Goal: Task Accomplishment & Management: Complete application form

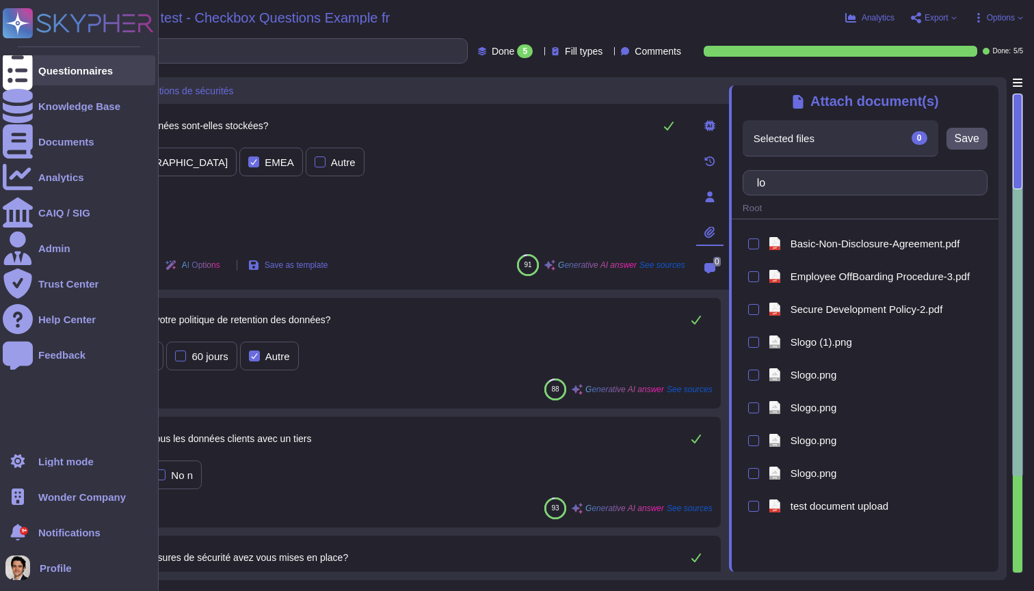
click at [20, 69] on icon at bounding box center [18, 71] width 30 height 40
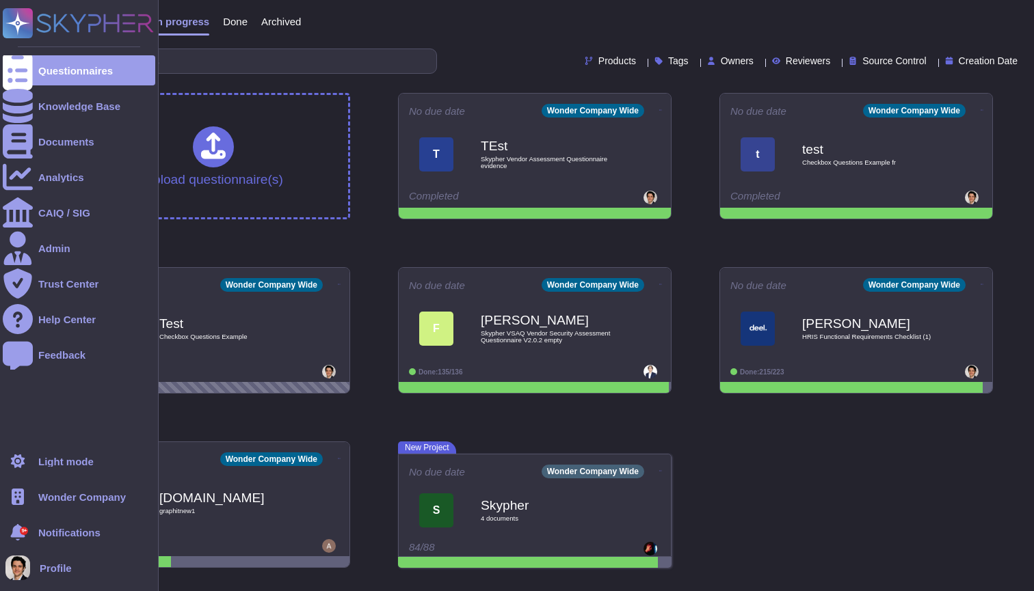
click at [57, 493] on span "Wonder Company" at bounding box center [82, 497] width 88 height 10
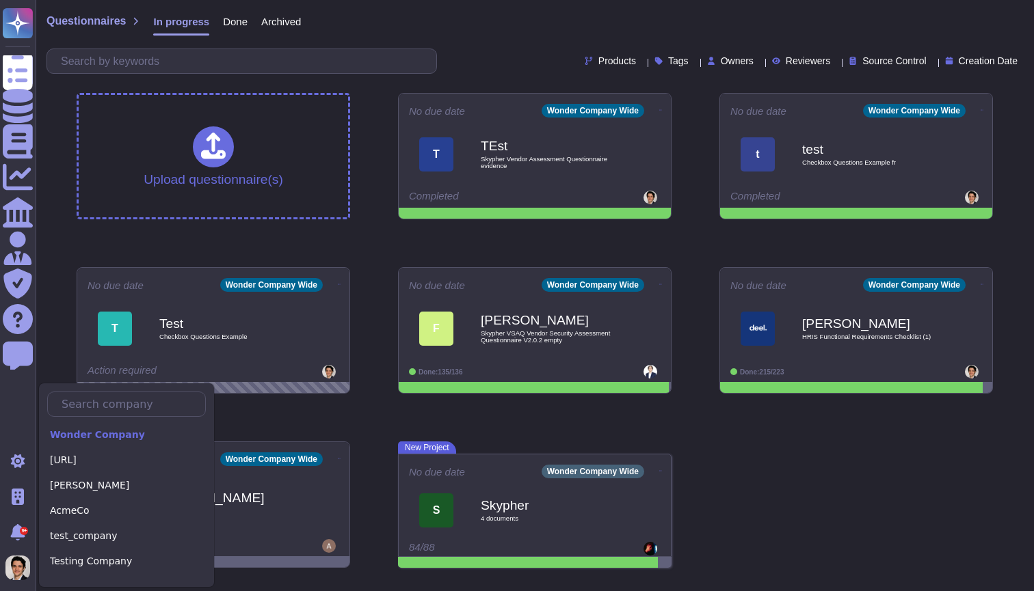
click at [753, 20] on div "Questionnaires In progress Done Archived" at bounding box center [534, 24] width 976 height 27
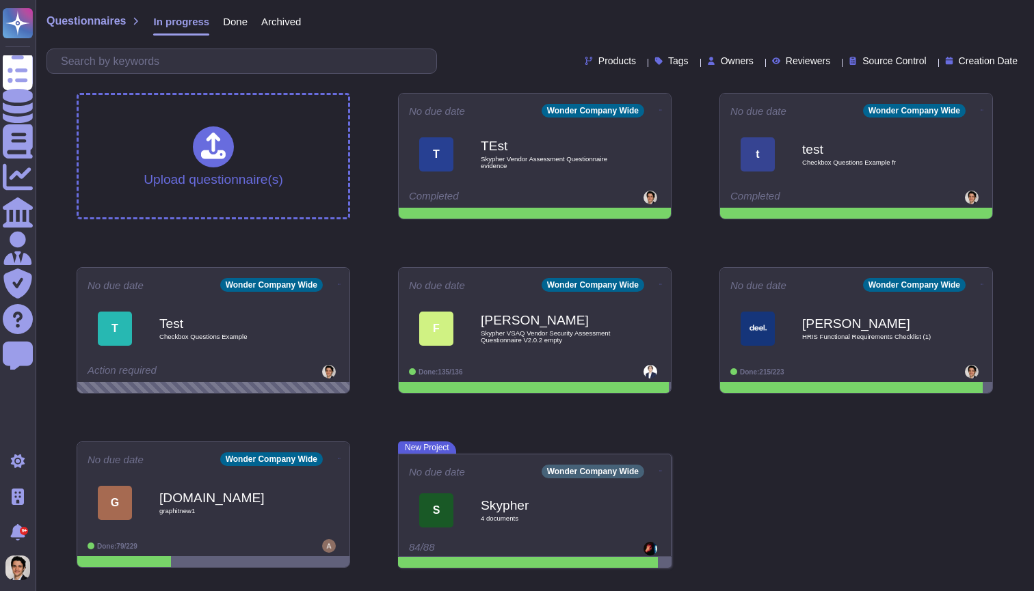
click at [714, 25] on div "Questionnaires In progress Done Archived" at bounding box center [534, 24] width 976 height 27
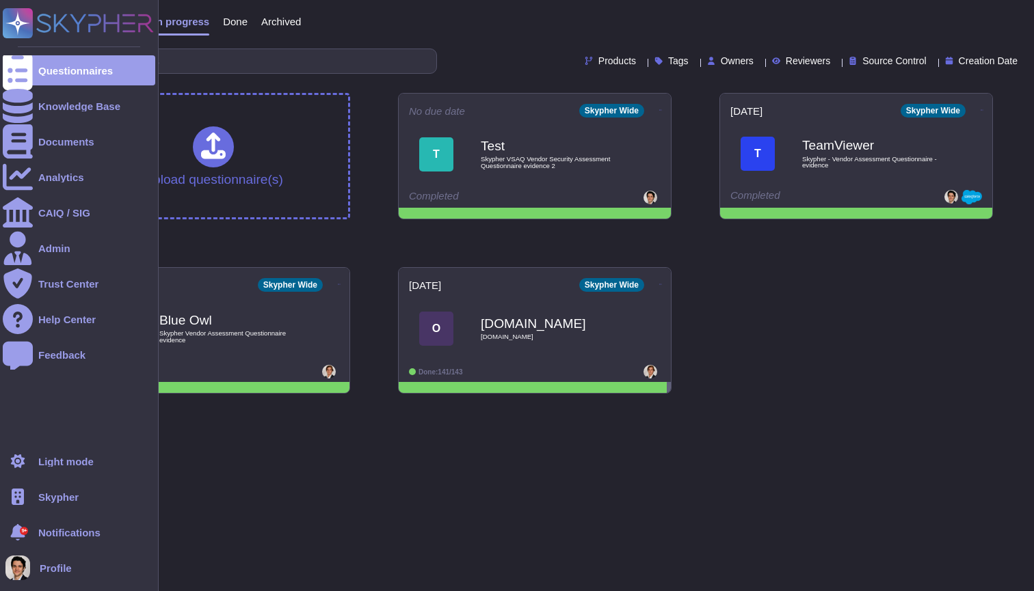
click at [53, 500] on span "Skypher" at bounding box center [58, 497] width 40 height 10
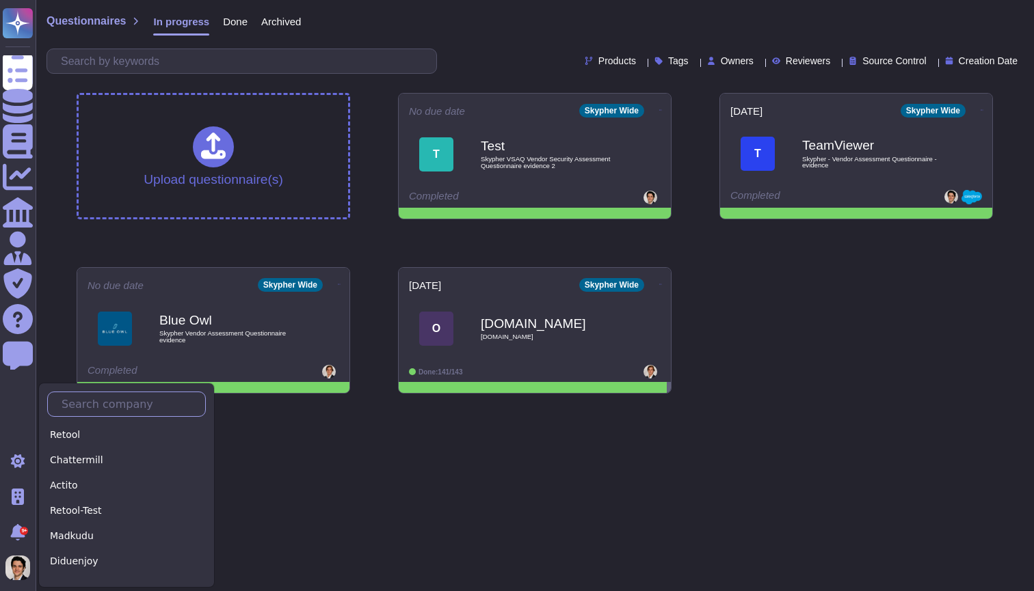
click at [111, 410] on input "text" at bounding box center [130, 404] width 150 height 24
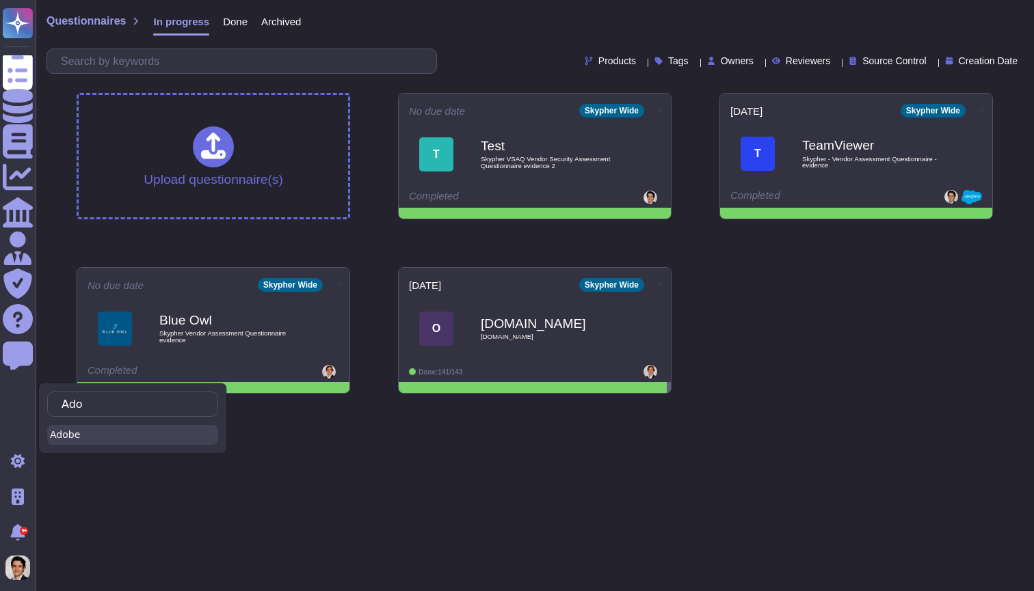
click at [101, 440] on div "Adobe" at bounding box center [132, 435] width 171 height 20
type input "Ado"
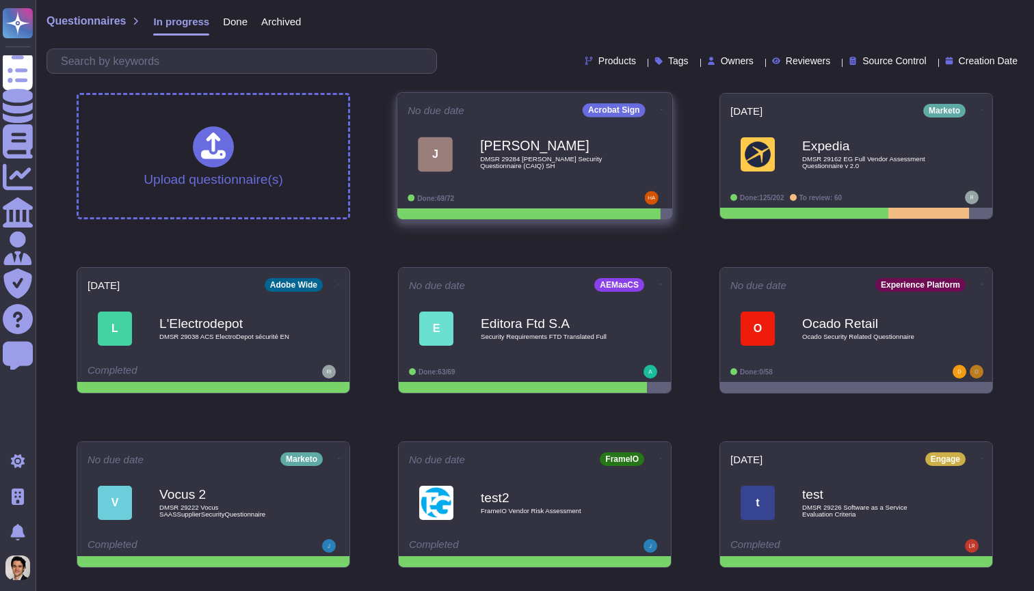
click at [621, 156] on span "[PERSON_NAME] DMSR 29284 [PERSON_NAME] Security Questionnaire (CAIQ) SH" at bounding box center [534, 153] width 254 height 55
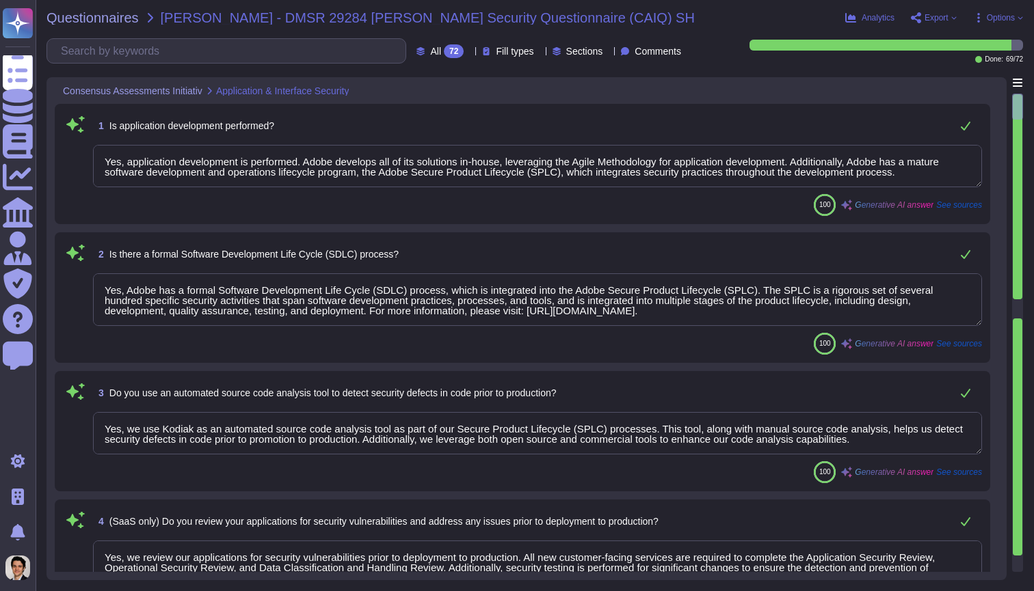
type textarea "Yes, application development is performed. Adobe develops all of its solutions …"
type textarea "Yes, Adobe has a formal Software Development Life Cycle (SDLC) process, which i…"
type textarea "Yes, we use Kodiak as an automated source code analysis tool as part of our Sec…"
type textarea "Yes, we review our applications for security vulnerabilities prior to deploymen…"
type textarea "Data integrity checks are performed on files once they are located on Adobe ser…"
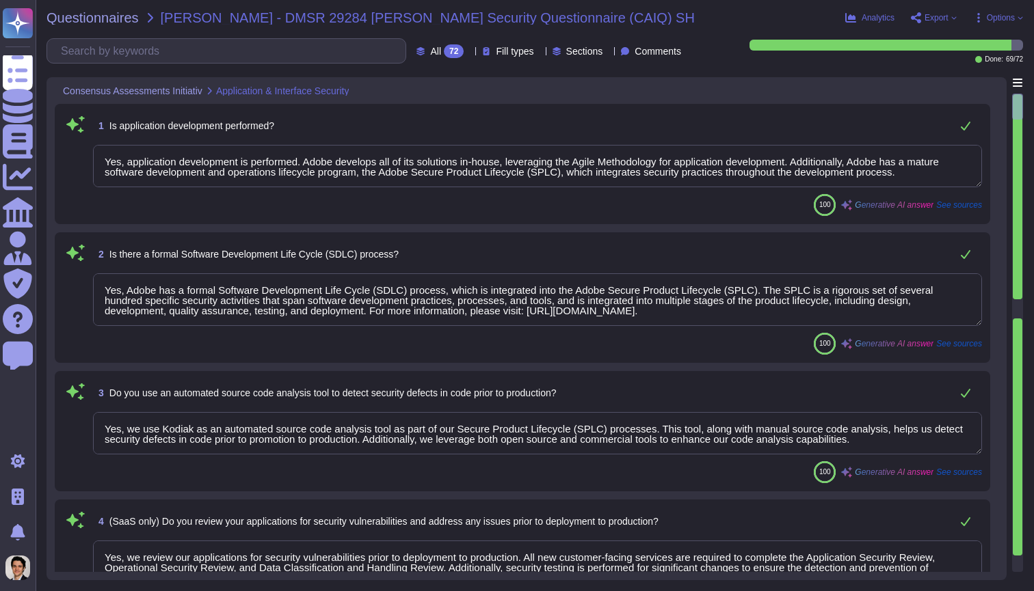
type textarea "Customers can request third-party audit or certification reports, including SOC…"
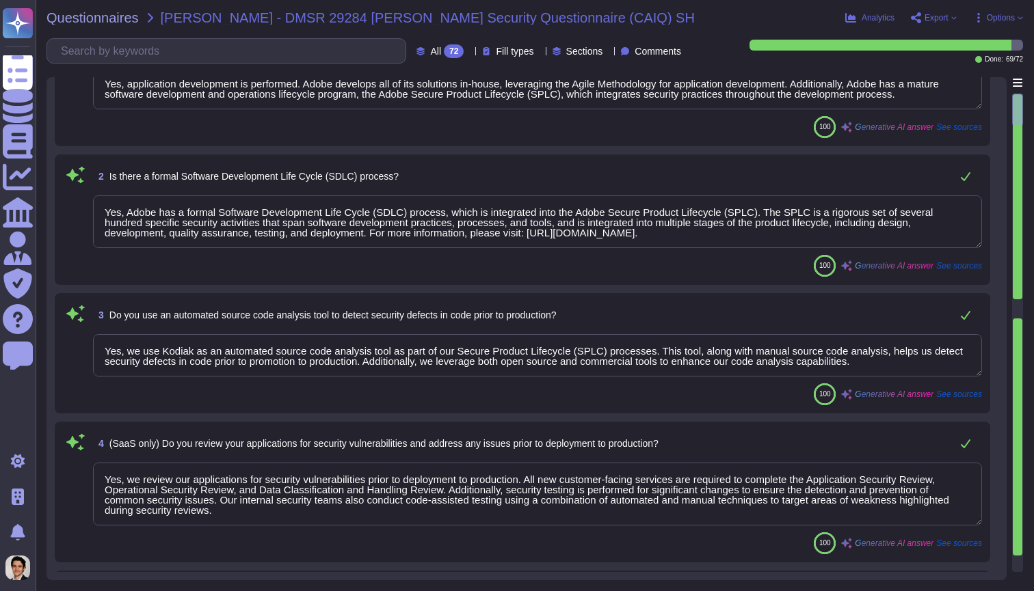
type textarea "Yes, we conduct network and application penetration tests of our cloud infrastr…"
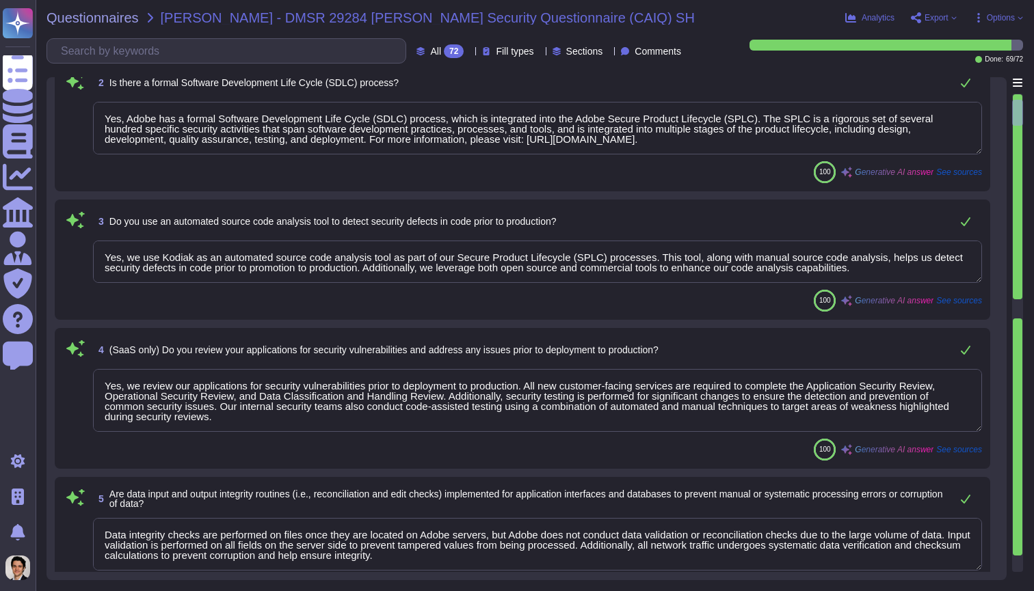
type textarea "Yes, we have the ability to logically segment customer data, ensuring that data…"
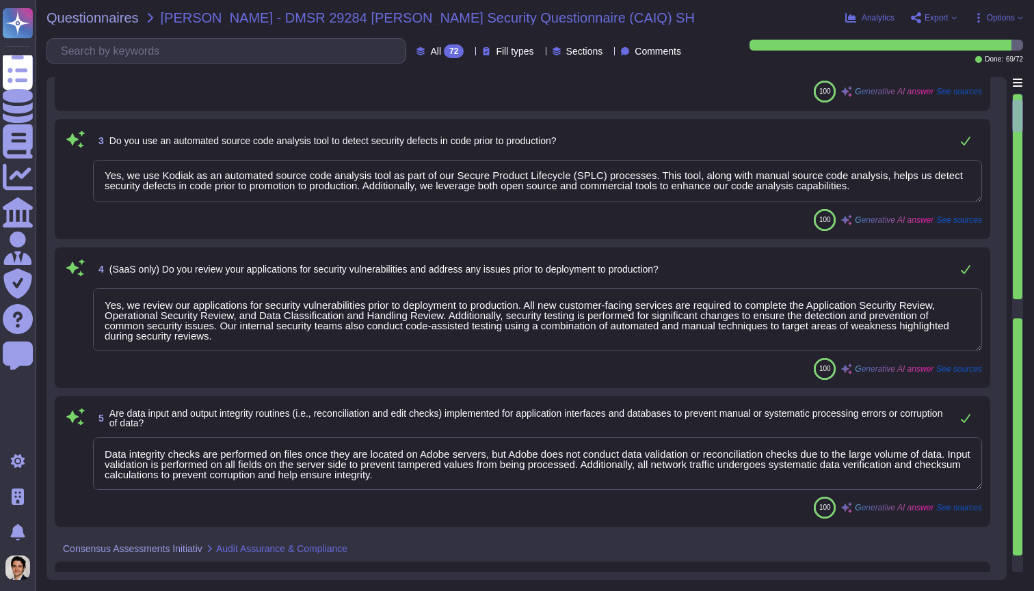
scroll to position [1, 0]
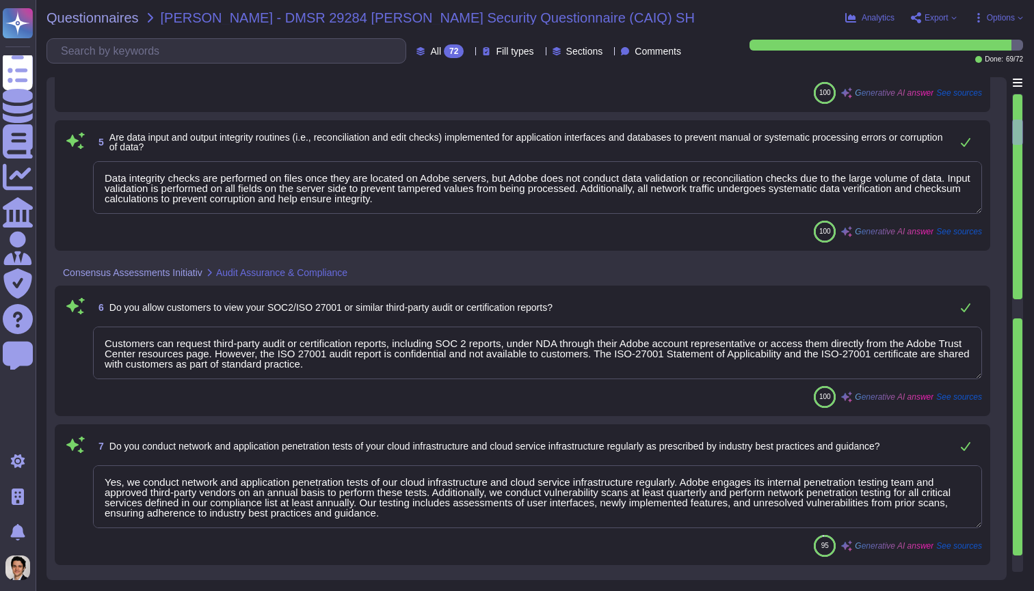
type textarea "Adobe has the capability to recover specific customer data in the case of a fai…"
type textarea "Procedures for deletion or export of data from Adobe products and services are …"
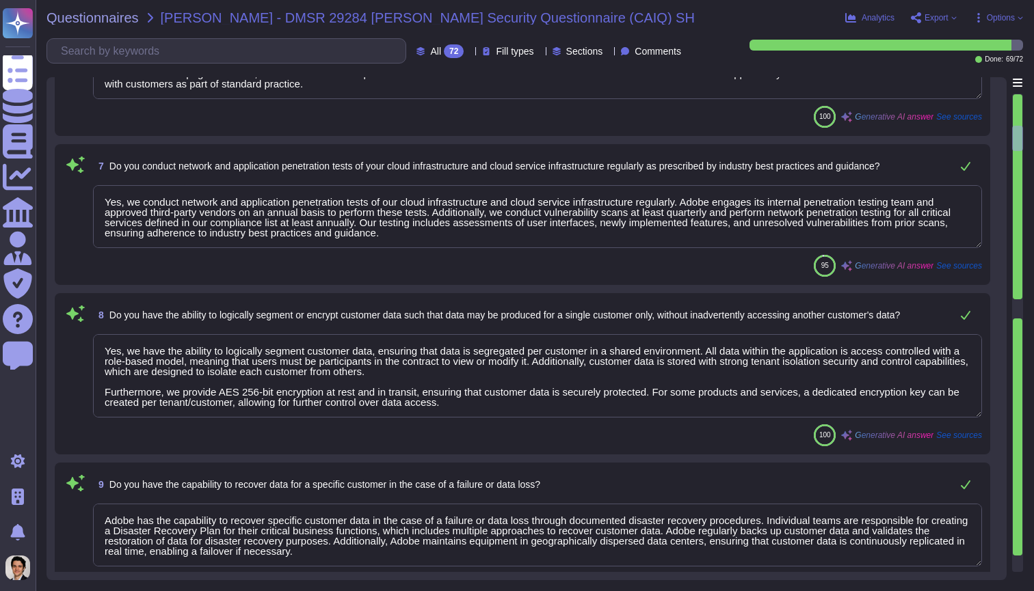
type textarea "Yes, business continuity plans are tested at planned intervals, at least annual…"
type textarea "Yes, we provide customers with ongoing visibility and reporting of our operatio…"
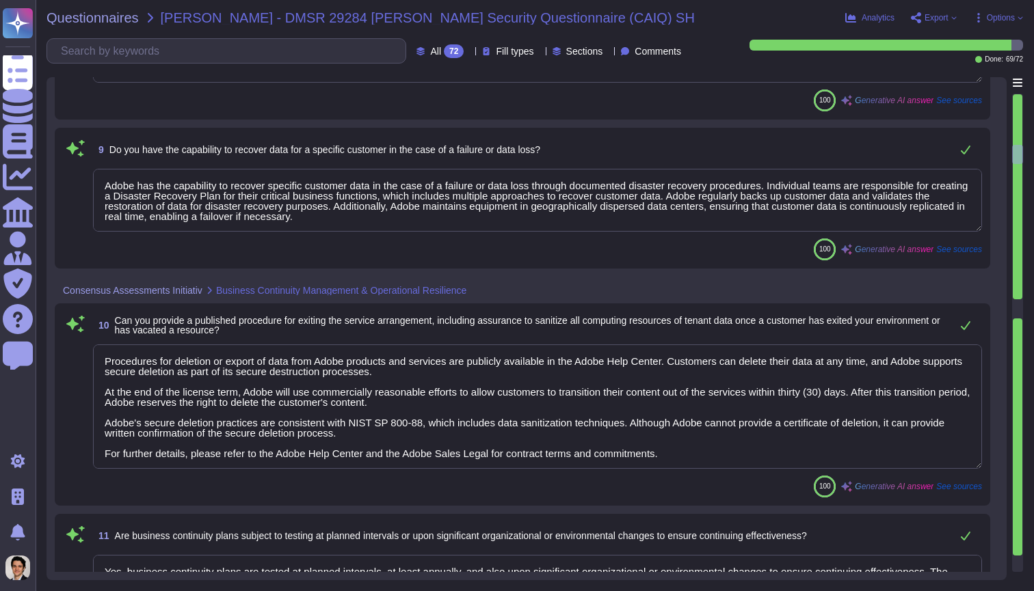
type textarea "Yes, policies and procedures are established and made available for all personn…"
type textarea "Yes, we have technical control capabilities to enforce customer data retention …"
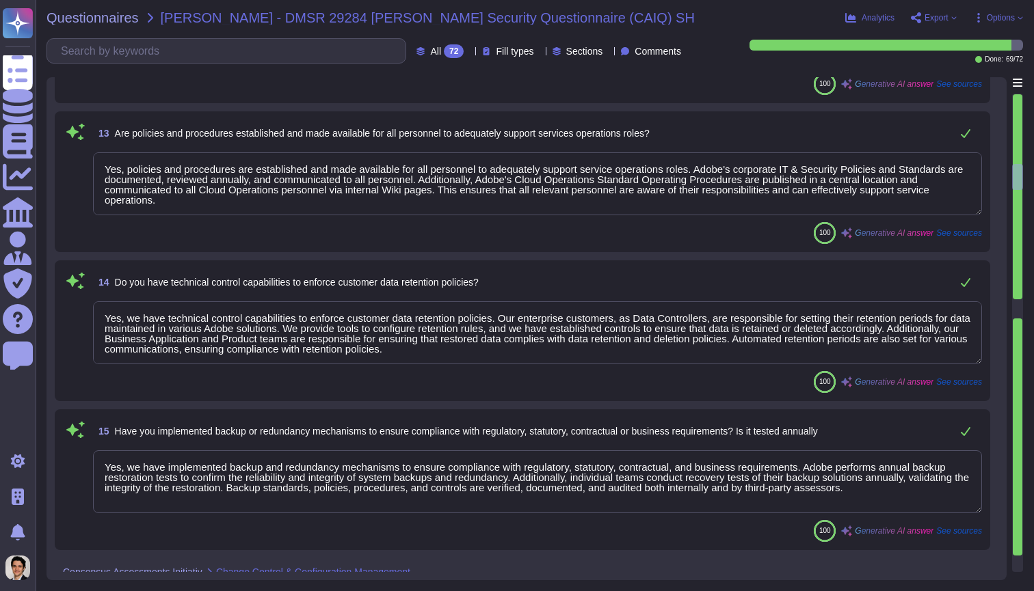
type textarea "Yes, we have implemented backup and redundancy mechanisms to ensure compliance …"
type textarea "Yes, we have comprehensive controls in place to restrict and monitor the instal…"
type textarea "Yes"
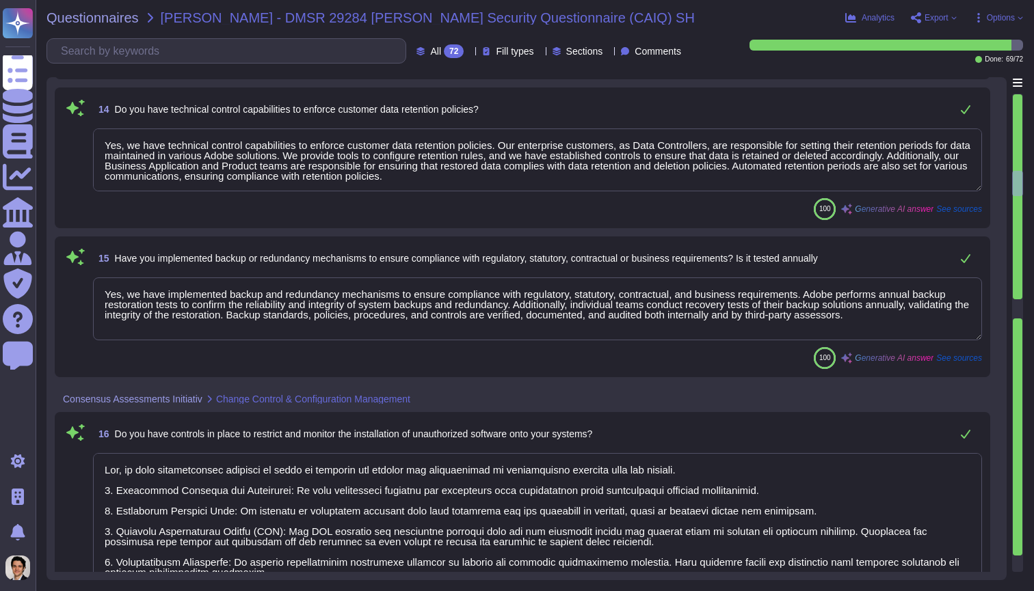
type textarea "Yes, we have procedures in place to ensure that production data is not replicat…"
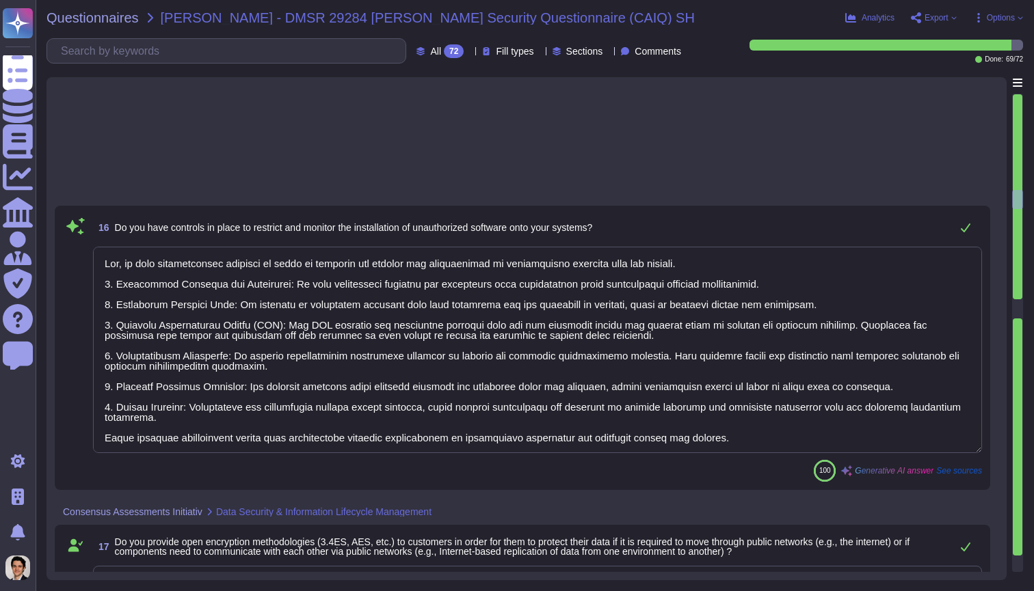
type textarea "Adobe has a policy in place for secure deletion and destruction of data, which …"
type textarea "Procedures for exiting the service arrangement, including the deletion or expor…"
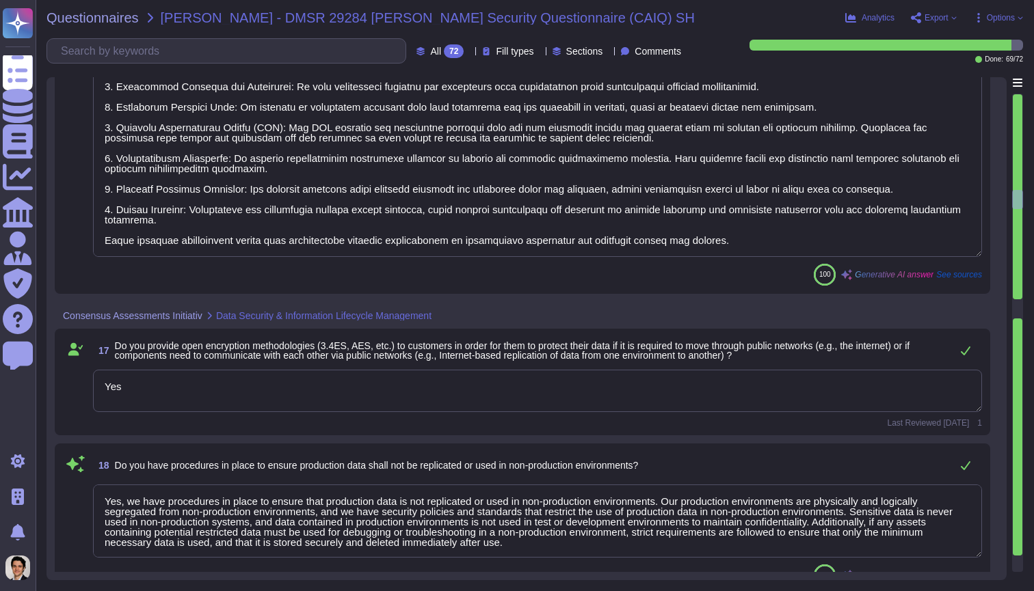
scroll to position [0, 0]
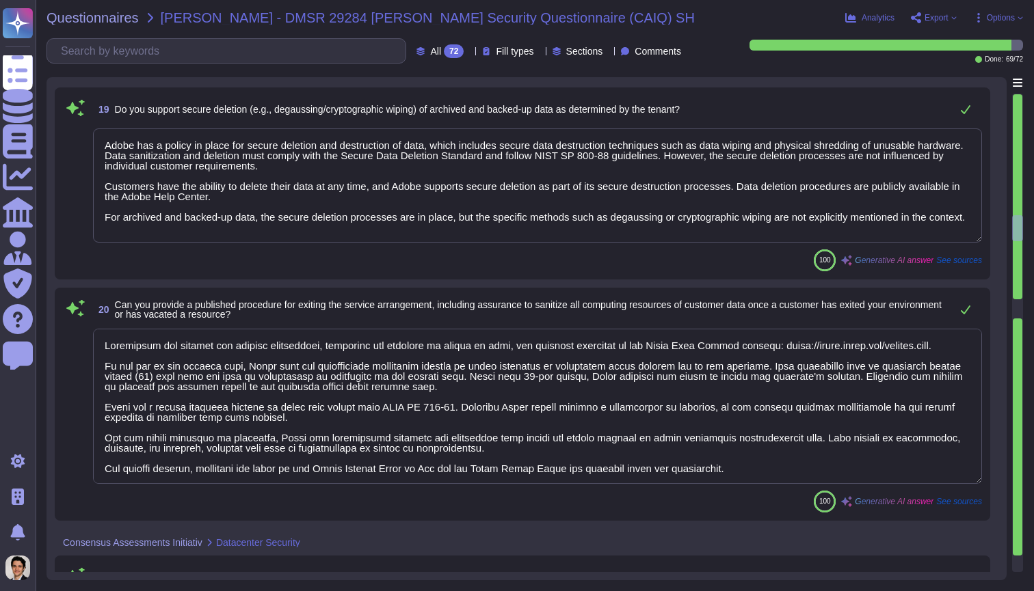
type textarea "Yes, we maintain a complete inventory of all critical assets, which includes a …"
type textarea "Yes, physical security perimeters are implemented at Adobe-owned or Adobe-lease…"
type textarea "Yes, physical access to information assets and functions is strictly restricted…"
type textarea "Yes, the vendor has a disaster recovery framework. Adobe's Disaster Recovery St…"
type textarea "Yes, the disaster recovery plan is tested regularly. Adobe performs disaster re…"
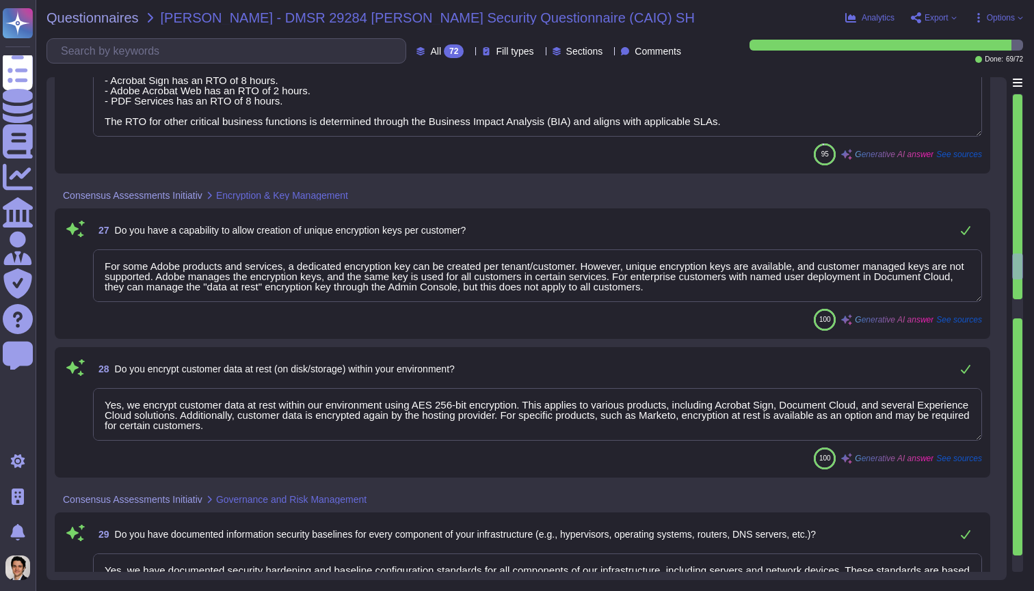
type textarea "The Recovery Time Objective (RTO) varies depending on each critical business fu…"
type textarea "For some Adobe products and services, a dedicated encryption key can be created…"
type textarea "Yes, we encrypt customer data at rest within our environment using AES 256-bit …"
type textarea "Yes, we have documented security hardening and baseline configuration standards…"
type textarea "Adobe's information security standards are aligned with ISO 27001. Additionally…"
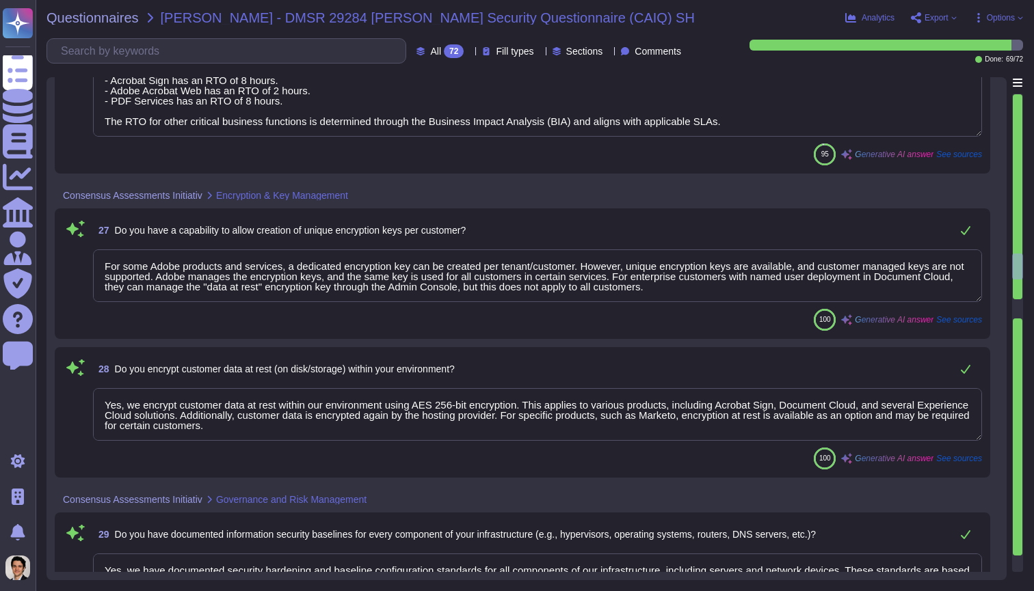
type textarea "Yes, a formal disciplinary policy is established for employees who violate secu…"
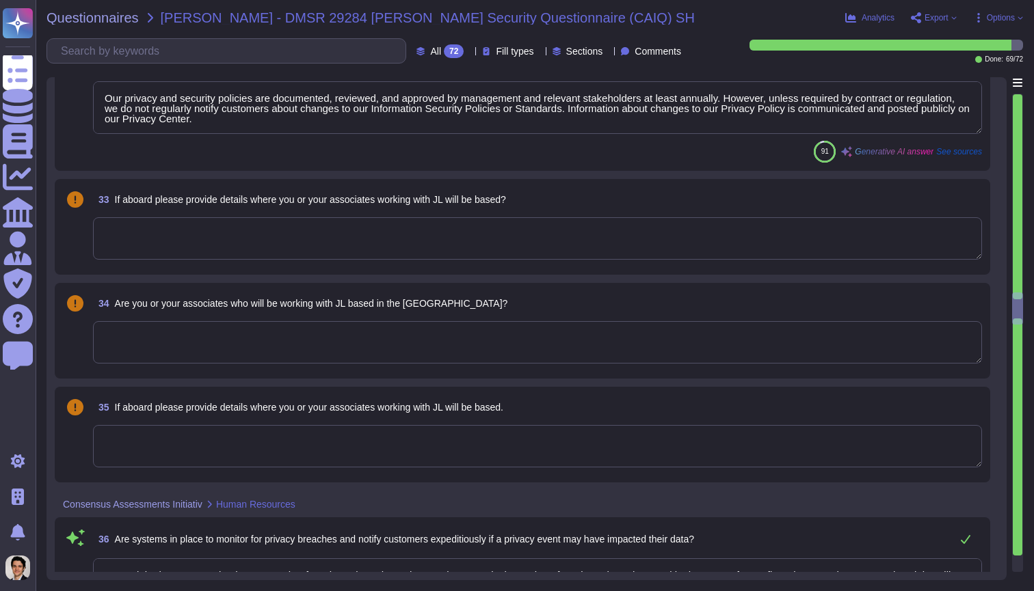
type textarea "Our privacy and security policies are documented, reviewed, and approved by man…"
type textarea "Yes, Adobe has systems in place to monitor for privacy breaches. The Legal team…"
type textarea "All employment candidates, vendor contractors, and agency temps are subject to …"
type textarea "All employees are required to sign a Non-Disclosure Agreement (NDA) and a Confi…"
type textarea "Yes, all Adobe personnel are required to complete annual mandatory security awa…"
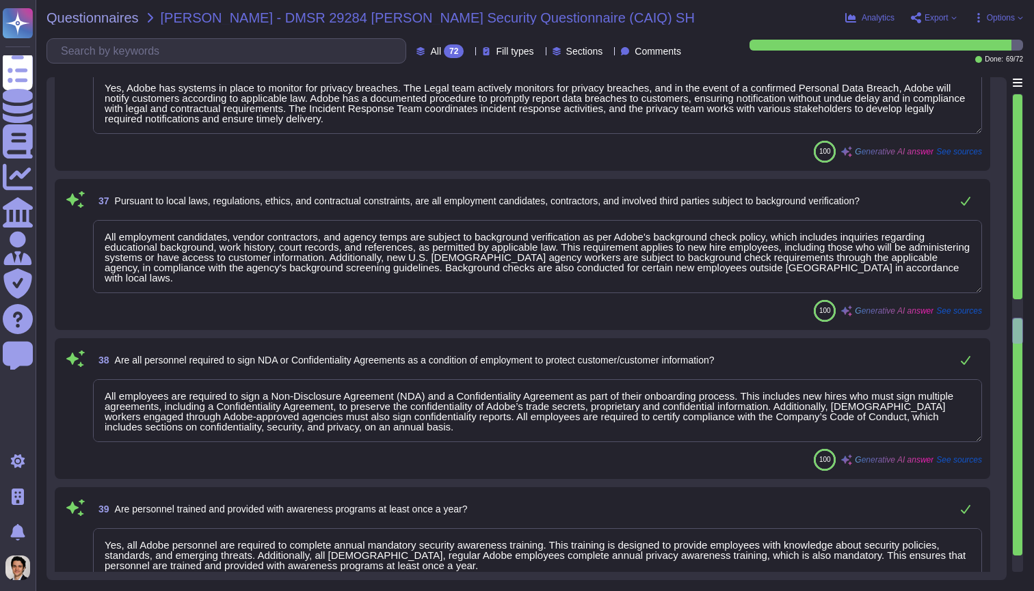
type textarea "Yes, documented policies, procedures, and guidelines are in place to govern cha…"
type textarea "Access to information security management systems is restricted to authorized p…"
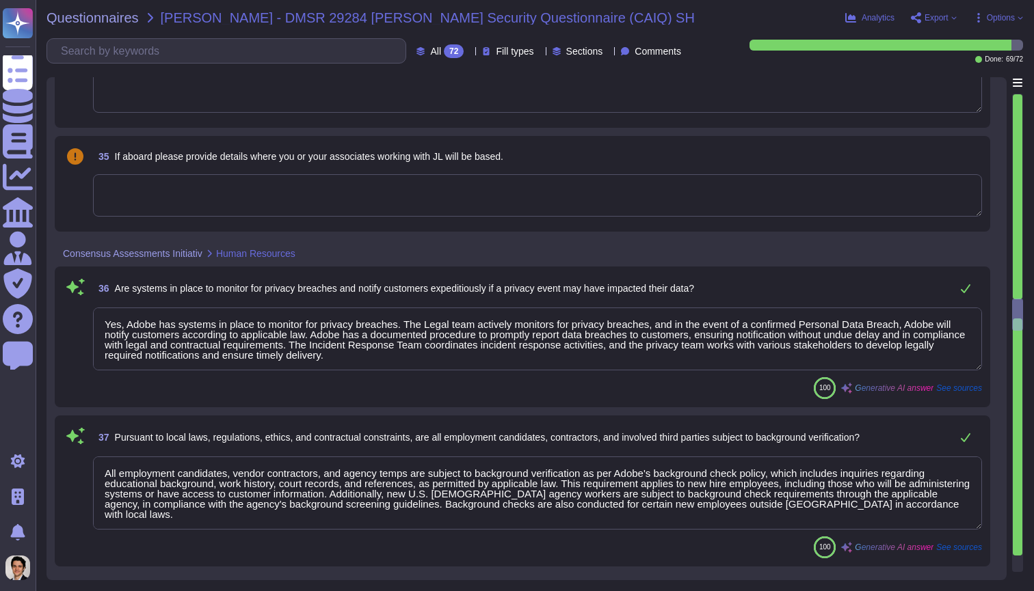
type textarea "Yes, a formal disciplinary policy is established for employees who violate secu…"
type textarea "Our privacy and security policies are documented, reviewed, and approved by man…"
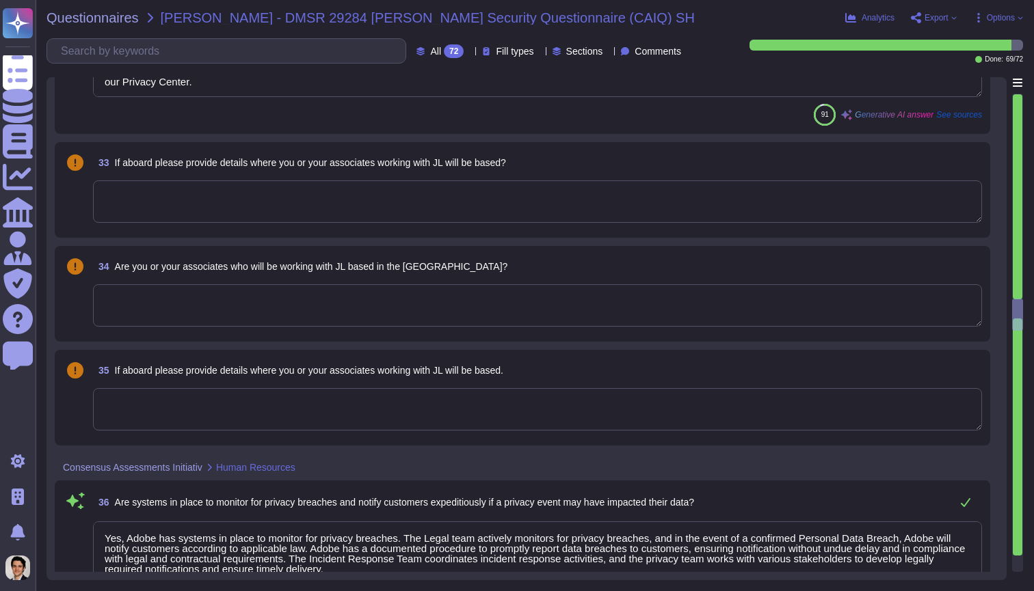
scroll to position [4850, 0]
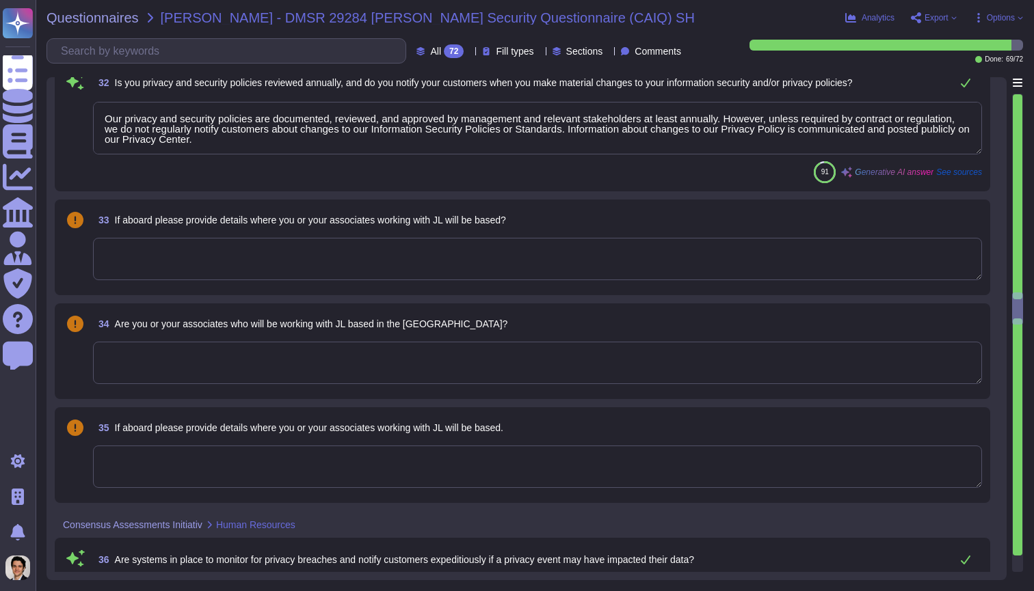
type textarea "Adobe's information security standards are aligned with ISO 27001. Additionally…"
click at [403, 242] on textarea at bounding box center [537, 259] width 889 height 42
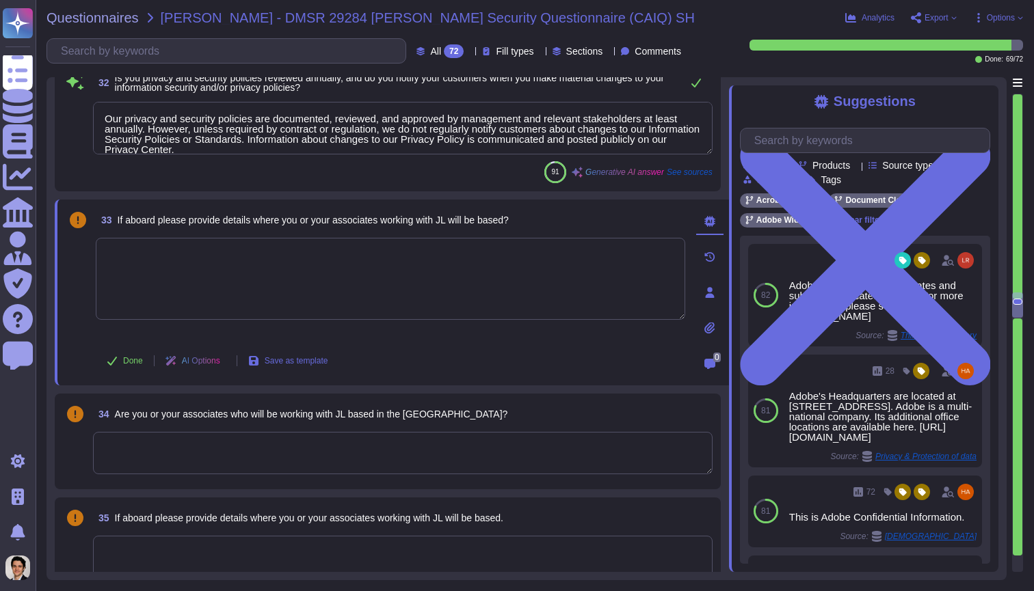
click at [490, 455] on textarea at bounding box center [402, 453] width 619 height 42
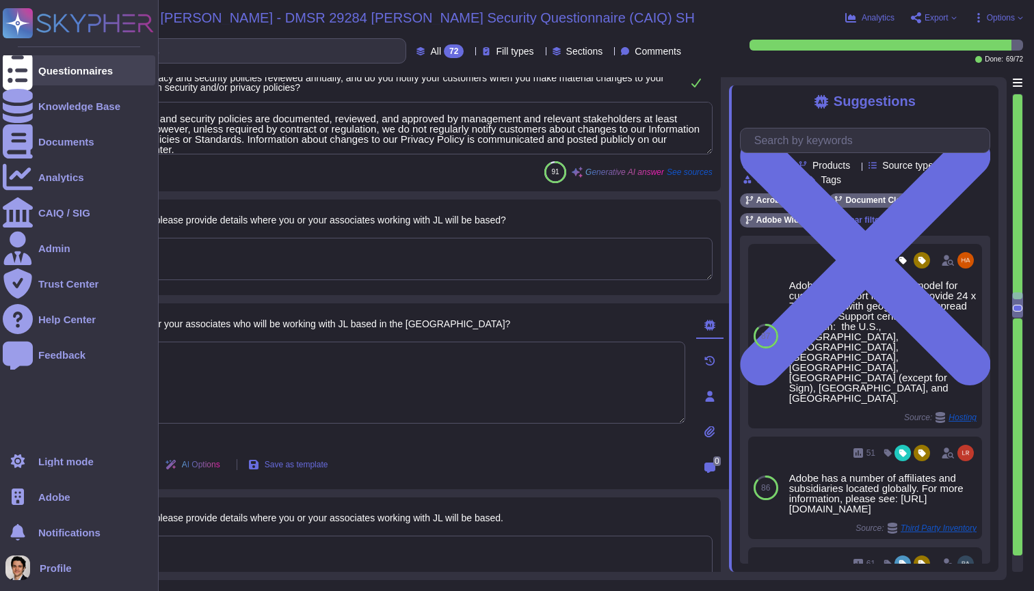
click at [22, 69] on icon at bounding box center [18, 71] width 30 height 40
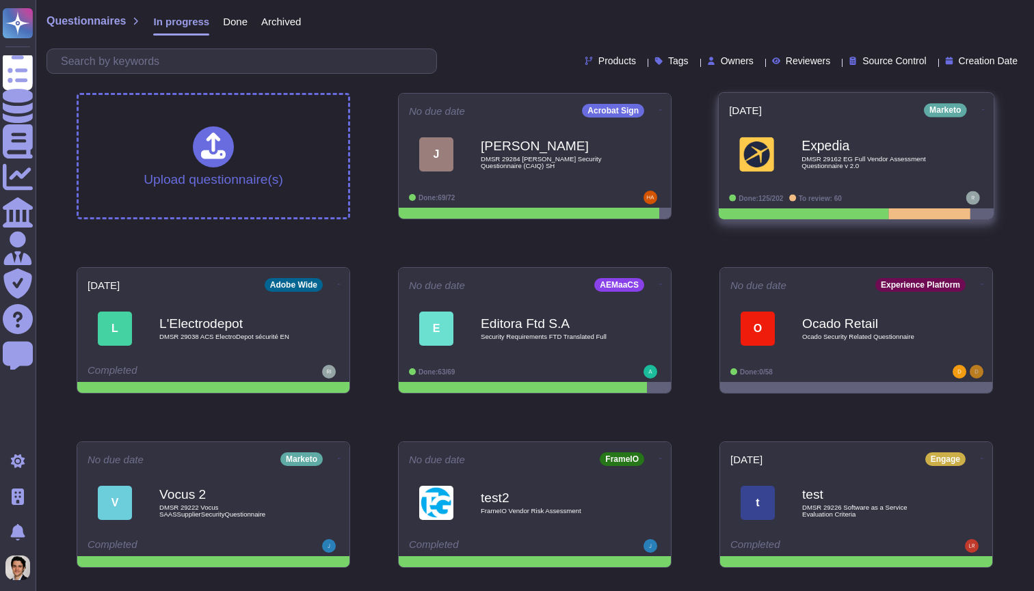
click at [757, 181] on span "Expedia DMSR 29162 EG Full Vendor Assessment Questionnaire v 2.0" at bounding box center [856, 153] width 254 height 55
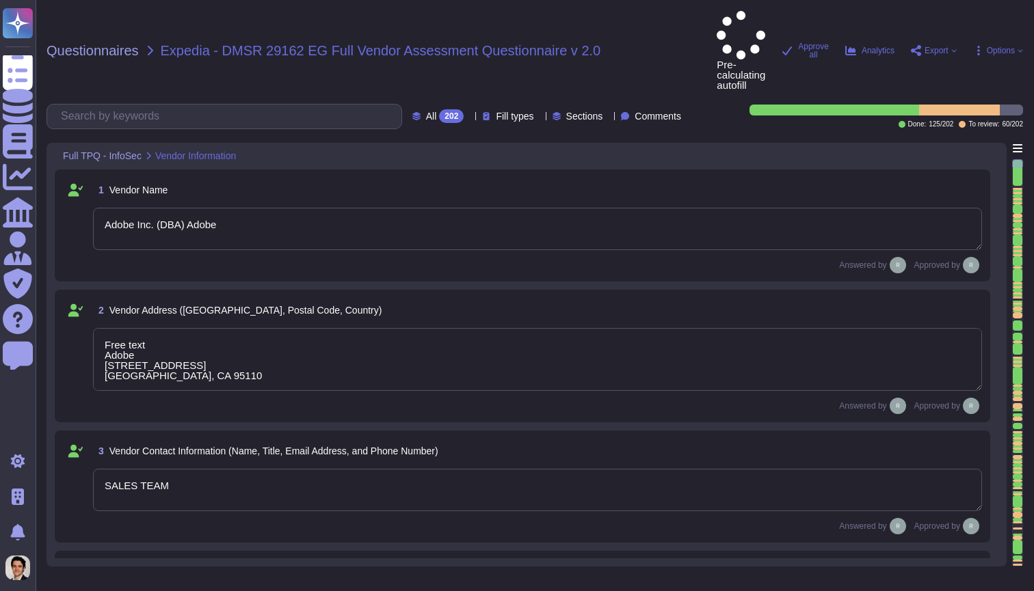
type textarea "Adobe Inc. (DBA) Adobe"
type textarea "Free text Adobe [STREET_ADDRESS] [GEOGRAPHIC_DATA], CA 95110"
type textarea "SALES TEAM"
type textarea "[DOMAIN_NAME]"
type textarea "The product or service may be delivered from the following locations: 1. [GEOGR…"
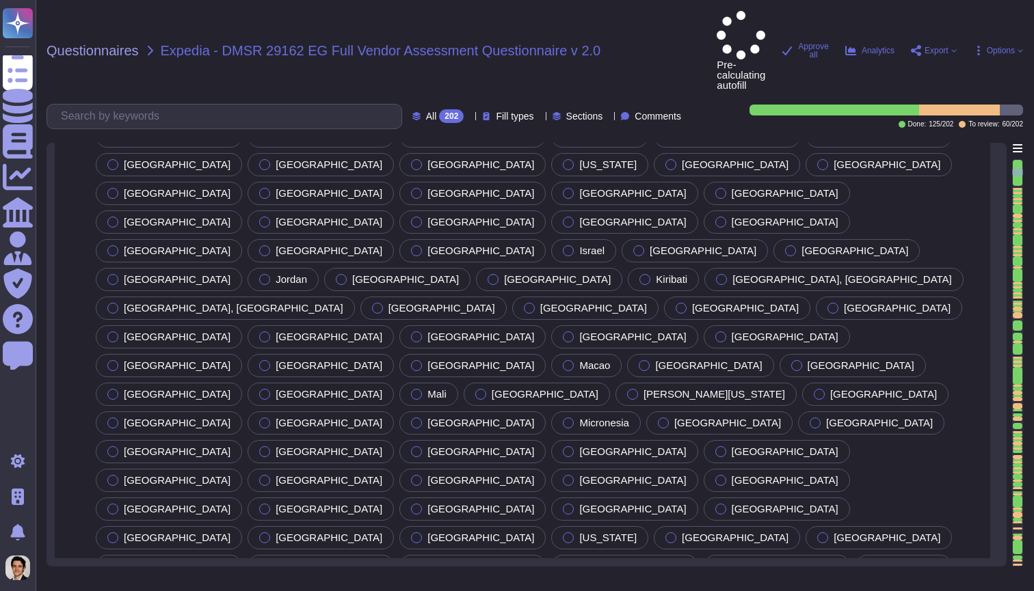
type textarea "Yes, all locations are governed by Adobe's established policies and procedures …"
type textarea "Adobe operates in a Hybrid Cloud environment, utilizing multiple cloud provider…"
type textarea "SALES TEAM POC"
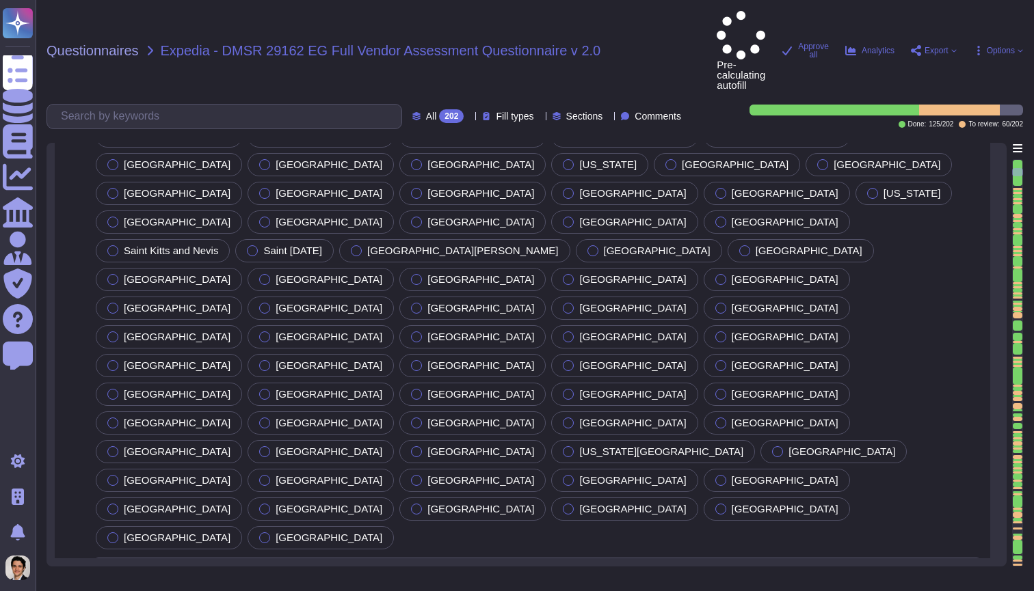
type textarea "Yes, Adobe's information security function is designed to provide consistent im…"
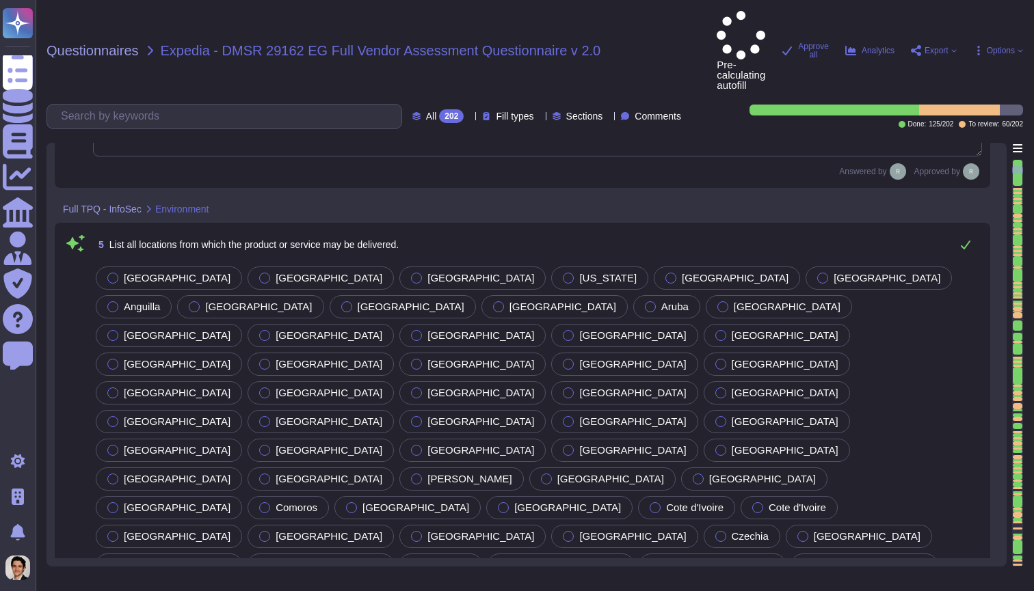
type textarea "Free text Adobe [STREET_ADDRESS] [GEOGRAPHIC_DATA], CA 95110"
type textarea "SALES TEAM"
type textarea "[DOMAIN_NAME]"
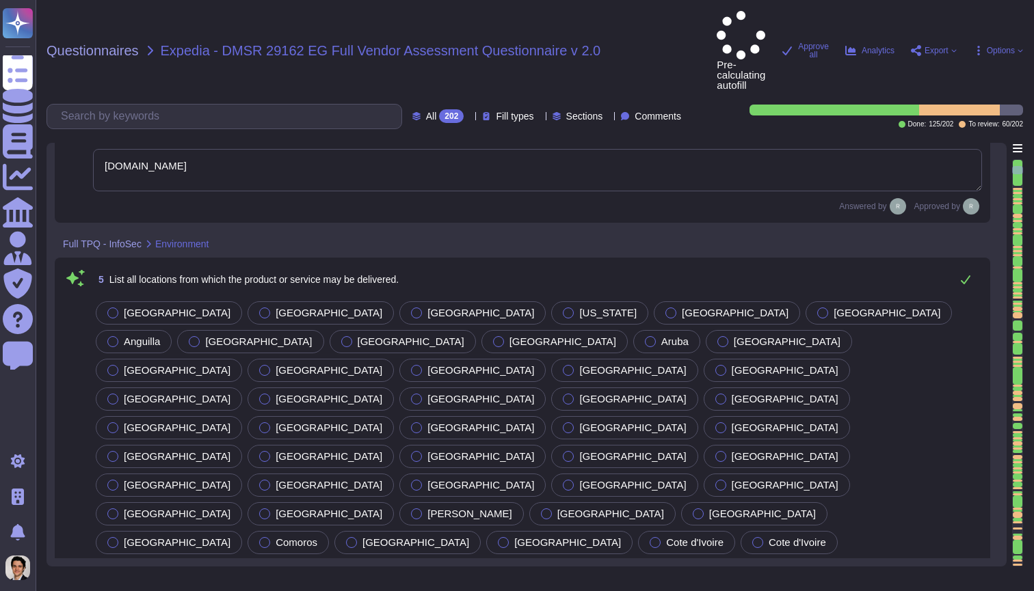
scroll to position [431, 0]
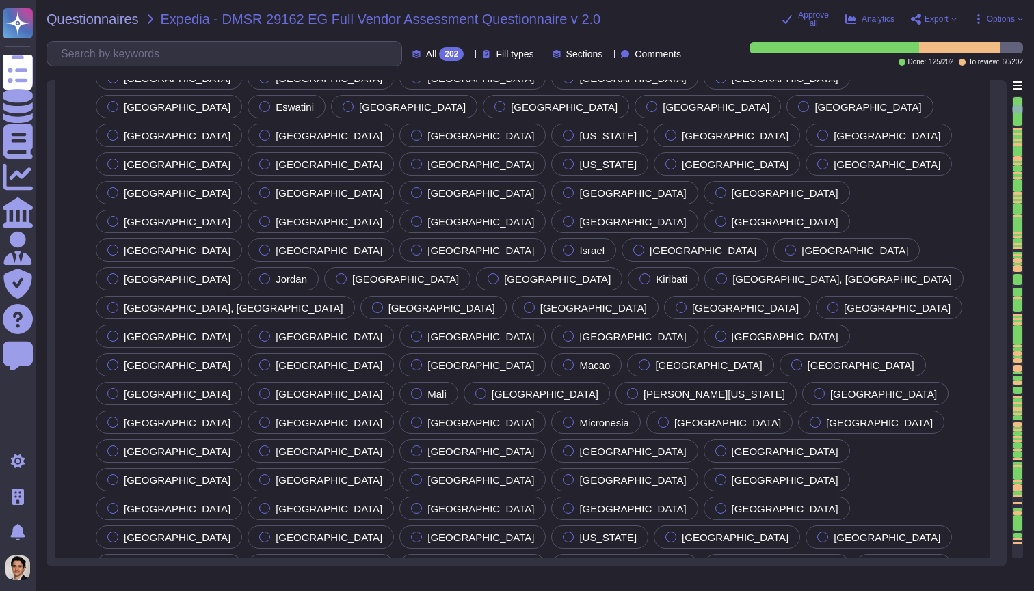
type textarea "Yes, all locations are governed by Adobe's established policies and procedures …"
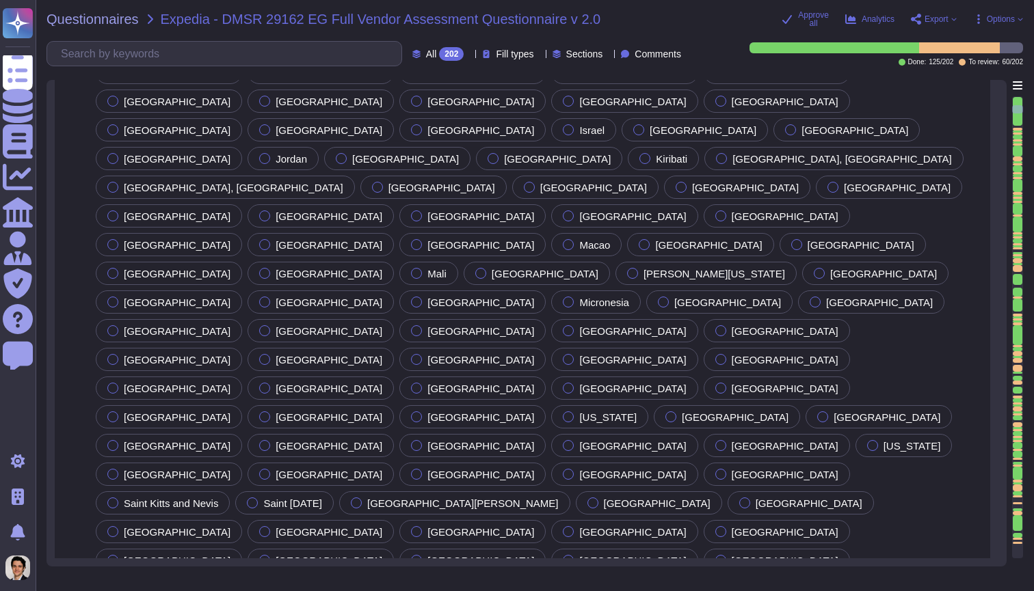
type textarea "Adobe operates in a Hybrid Cloud environment, utilizing multiple cloud provider…"
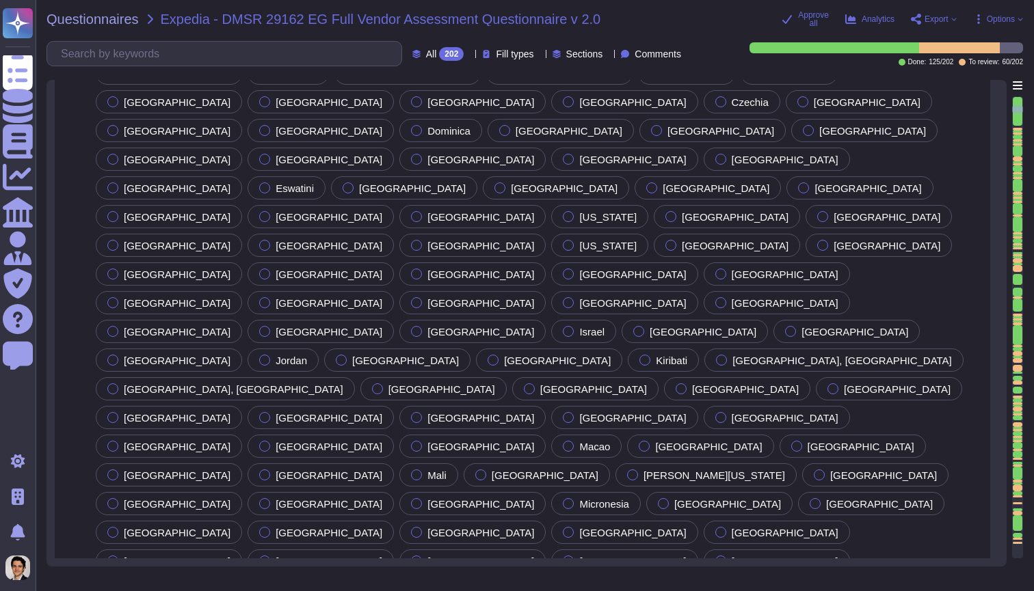
scroll to position [809, 0]
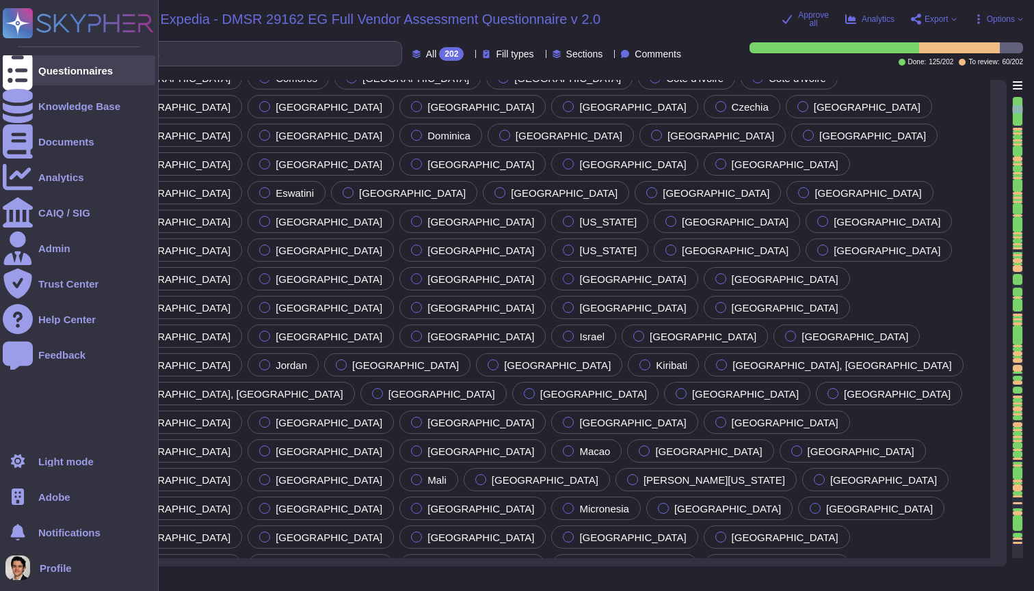
click at [35, 71] on div "Questionnaires" at bounding box center [79, 70] width 152 height 30
